Goal: Navigation & Orientation: Find specific page/section

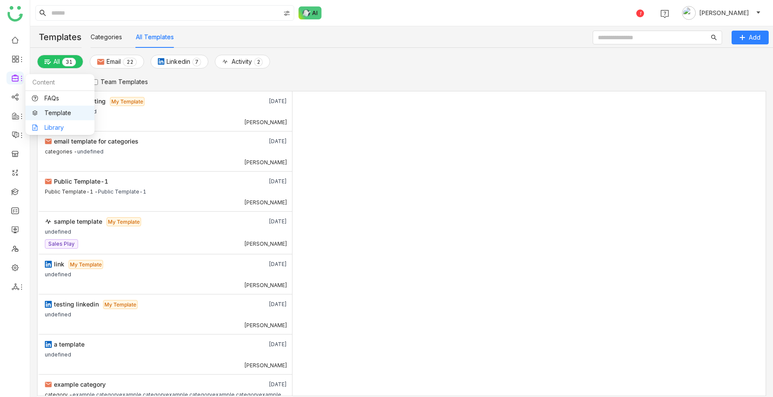
click at [50, 126] on link "Library" at bounding box center [60, 128] width 56 height 6
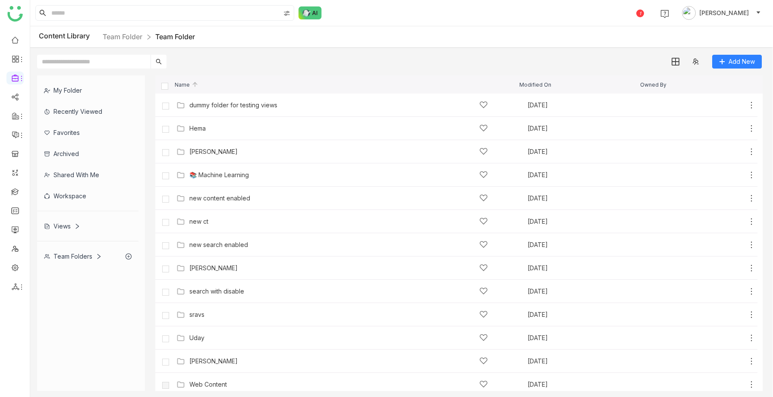
scroll to position [331, 0]
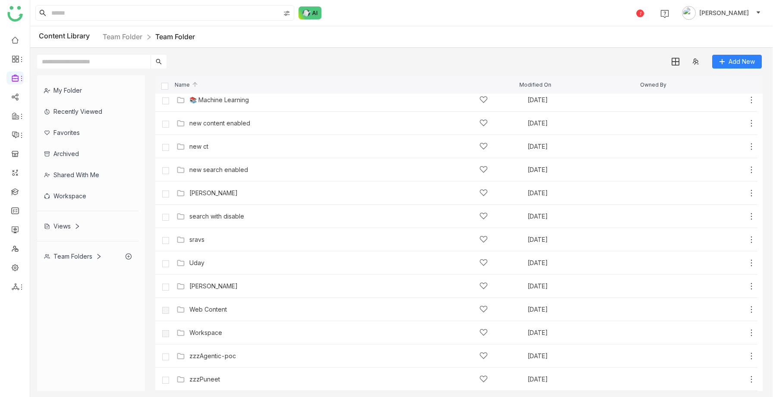
click at [62, 228] on div "Views" at bounding box center [62, 225] width 36 height 7
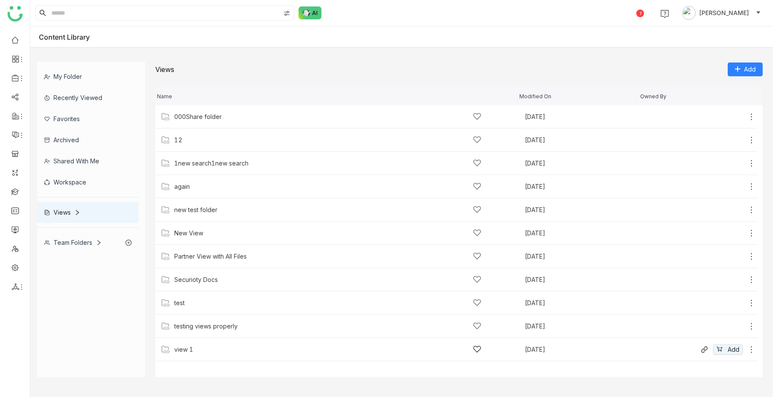
click at [190, 343] on div "view 1 Sep 22, 2025 Add" at bounding box center [456, 349] width 602 height 23
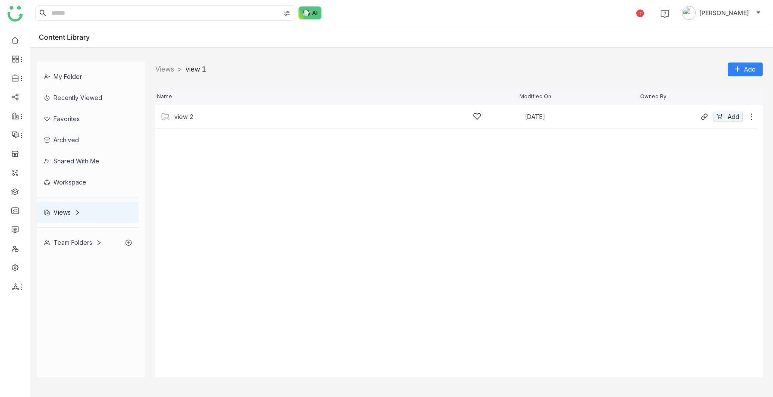
click at [194, 116] on div "view 2" at bounding box center [327, 116] width 307 height 9
click at [164, 70] on link "Views" at bounding box center [164, 69] width 19 height 9
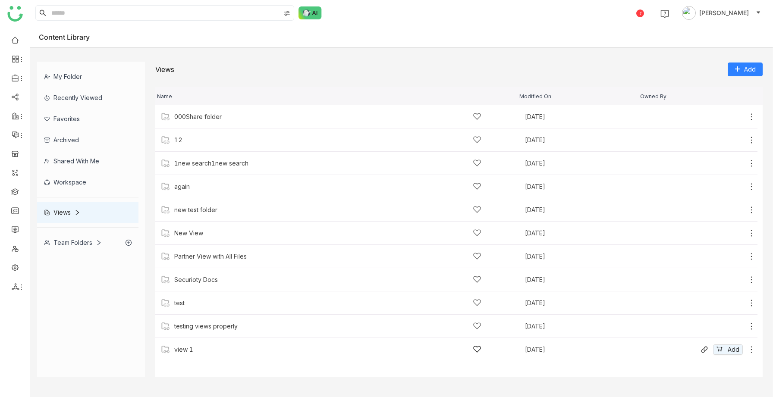
click at [193, 348] on div "view 1" at bounding box center [327, 349] width 307 height 9
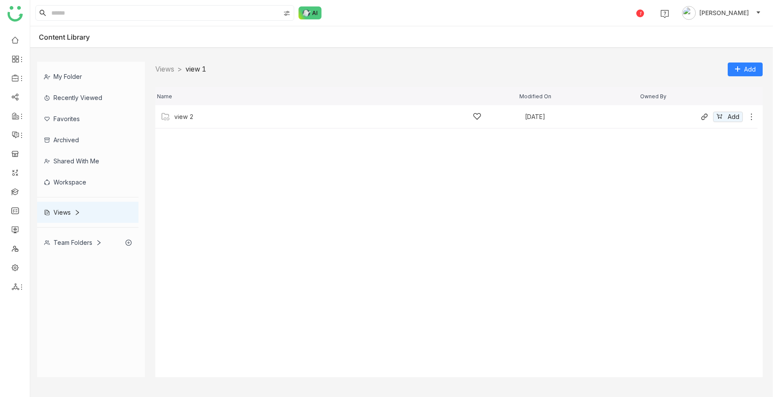
click at [183, 110] on div "view 2 [DATE] Add" at bounding box center [456, 116] width 602 height 23
click at [188, 122] on div "Screen Recording [DATE] 12.00.34 AM Sep 22, 2025 Add" at bounding box center [456, 116] width 602 height 23
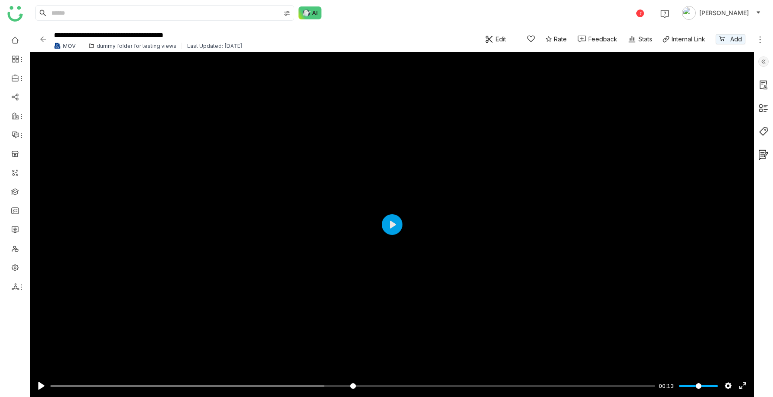
click at [42, 40] on img at bounding box center [43, 39] width 9 height 9
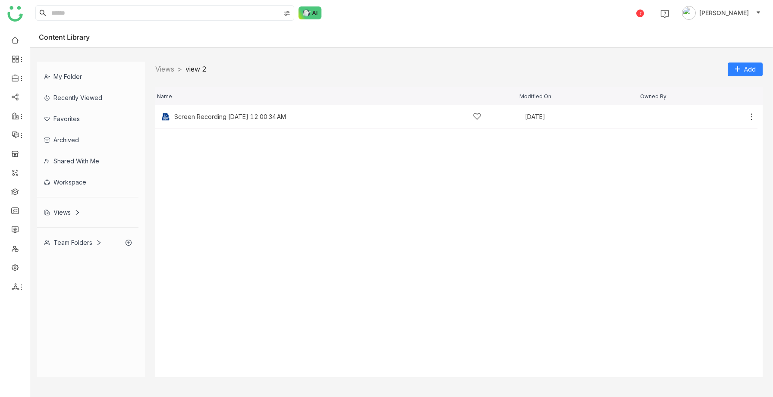
click at [169, 75] on div "Views > view 2 > Add" at bounding box center [458, 69] width 607 height 15
click at [163, 68] on link "Views" at bounding box center [164, 69] width 19 height 9
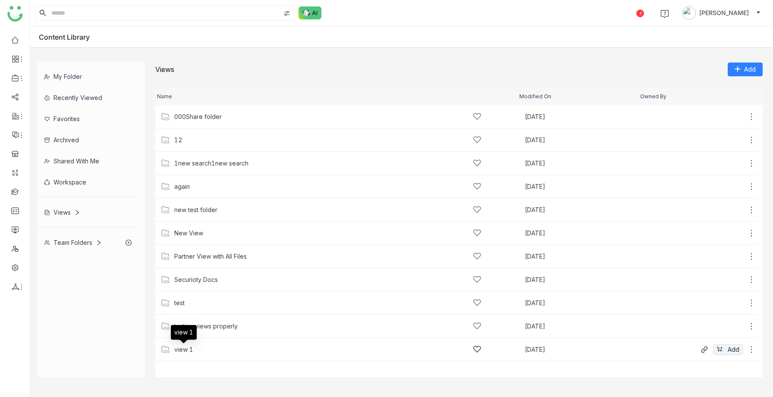
click at [183, 349] on div "view 1" at bounding box center [183, 349] width 19 height 7
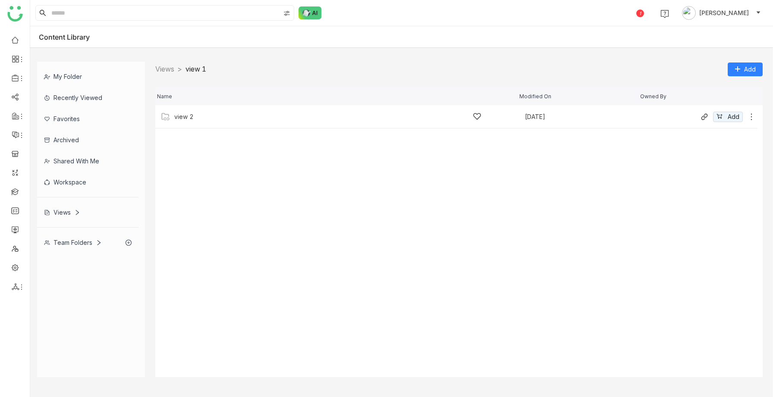
click at [188, 110] on div "view 2 [DATE] Add" at bounding box center [456, 116] width 602 height 23
click at [188, 110] on div "Screen Recording [DATE] 12.00.34 AM Sep 22, 2025 Add" at bounding box center [456, 116] width 602 height 23
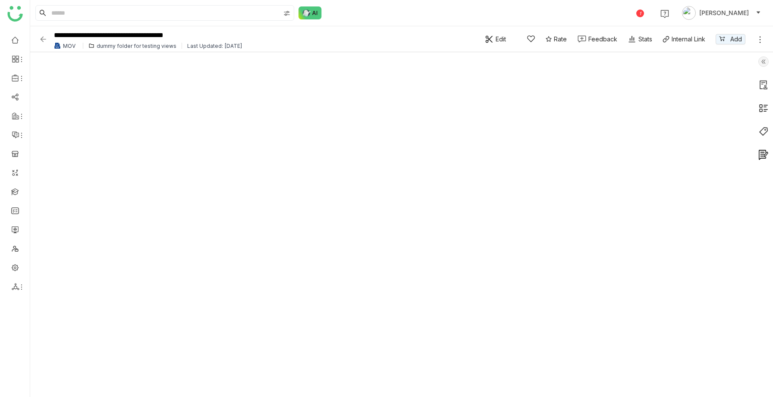
click at [41, 41] on img at bounding box center [43, 39] width 9 height 9
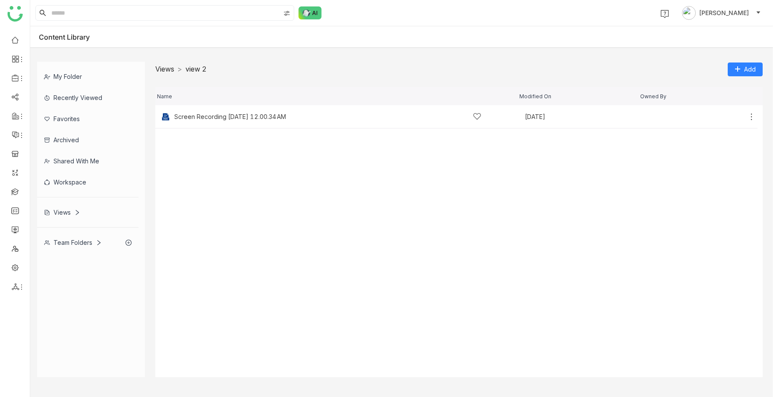
click at [166, 73] on link "Views" at bounding box center [164, 69] width 19 height 9
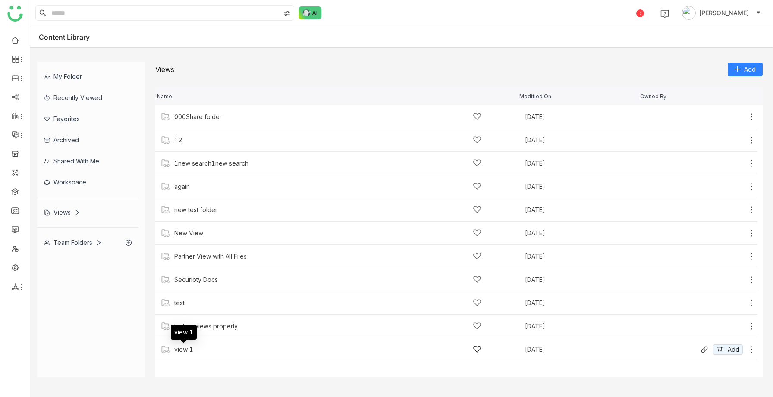
click at [187, 352] on div "view 1" at bounding box center [183, 349] width 19 height 7
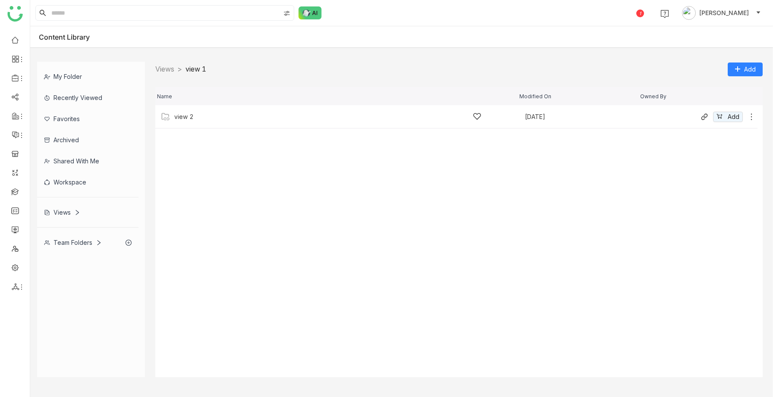
click at [200, 122] on div "view 2 [DATE] Add" at bounding box center [456, 116] width 602 height 23
click at [200, 118] on div "Screen Recording [DATE] 12.00.34 AM" at bounding box center [230, 116] width 112 height 7
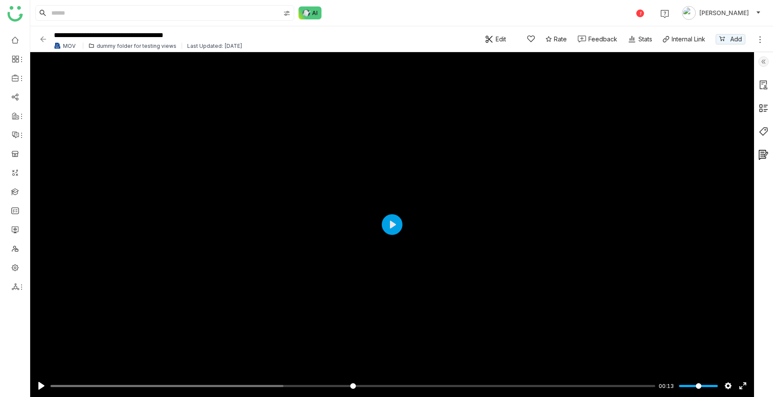
click at [115, 44] on div "dummy folder for testing views" at bounding box center [137, 46] width 80 height 6
